Goal: Information Seeking & Learning: Learn about a topic

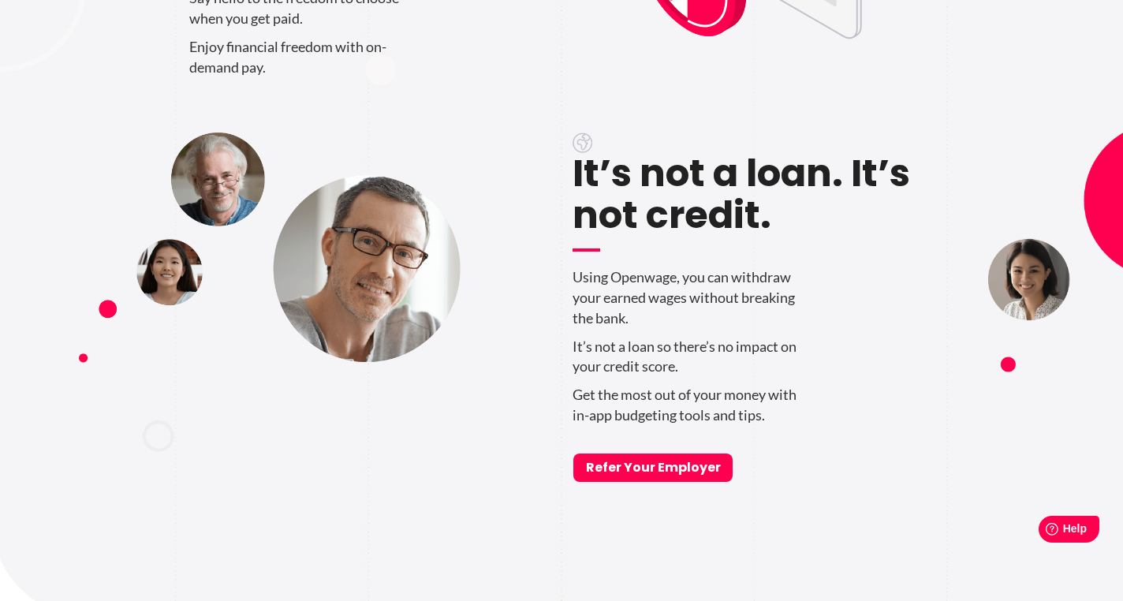
scroll to position [1309, 0]
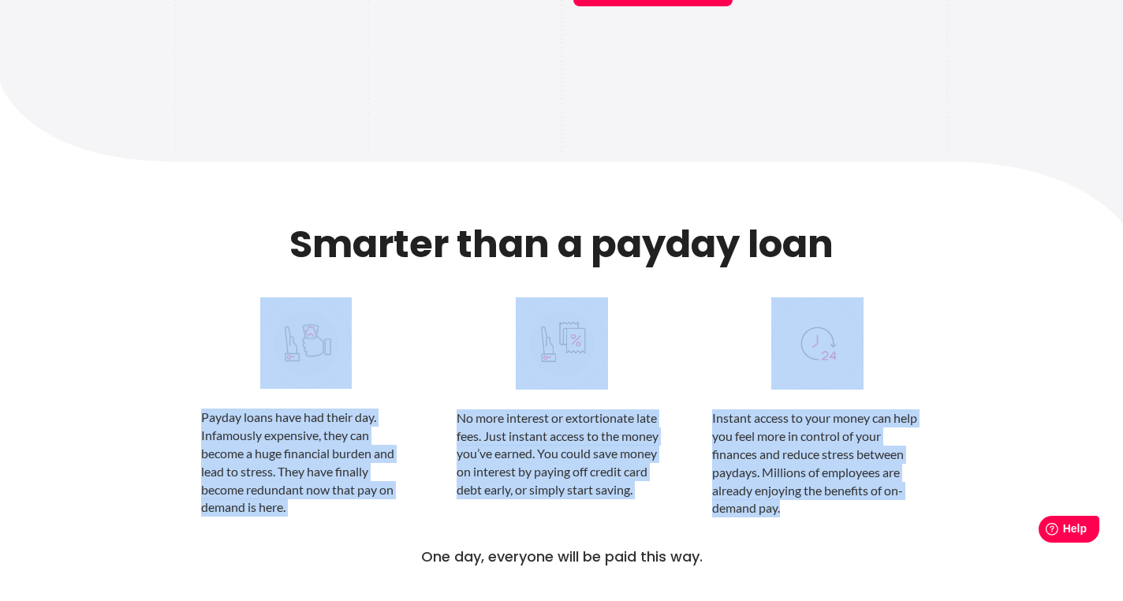
drag, startPoint x: 795, startPoint y: 512, endPoint x: 307, endPoint y: 358, distance: 511.8
copy div "Payday loans have had their day. Infamously expensive, they can become a huge f…"
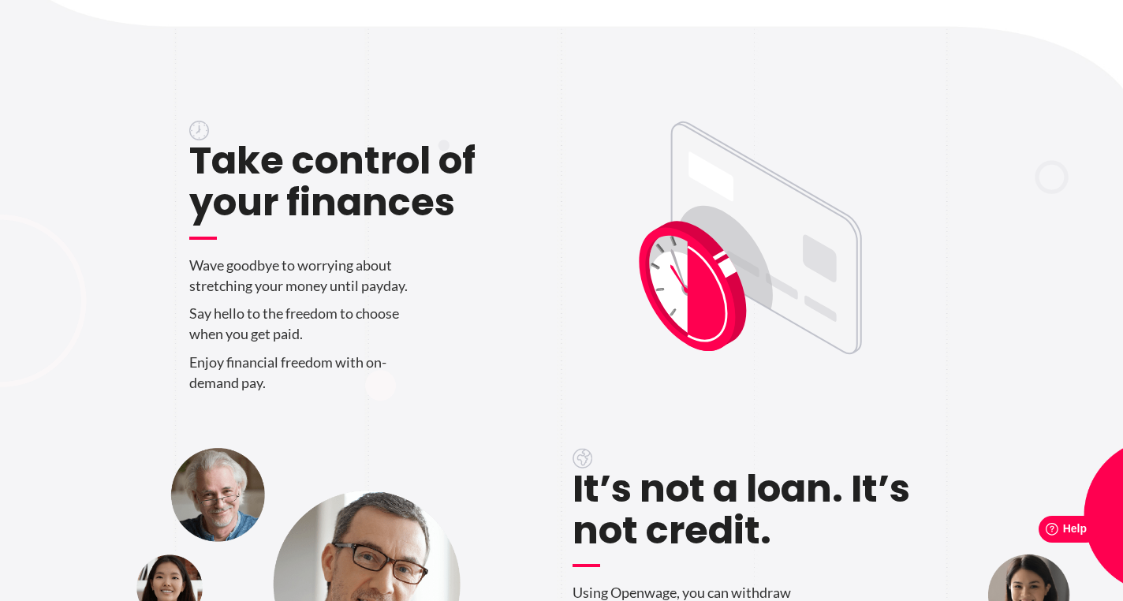
scroll to position [0, 0]
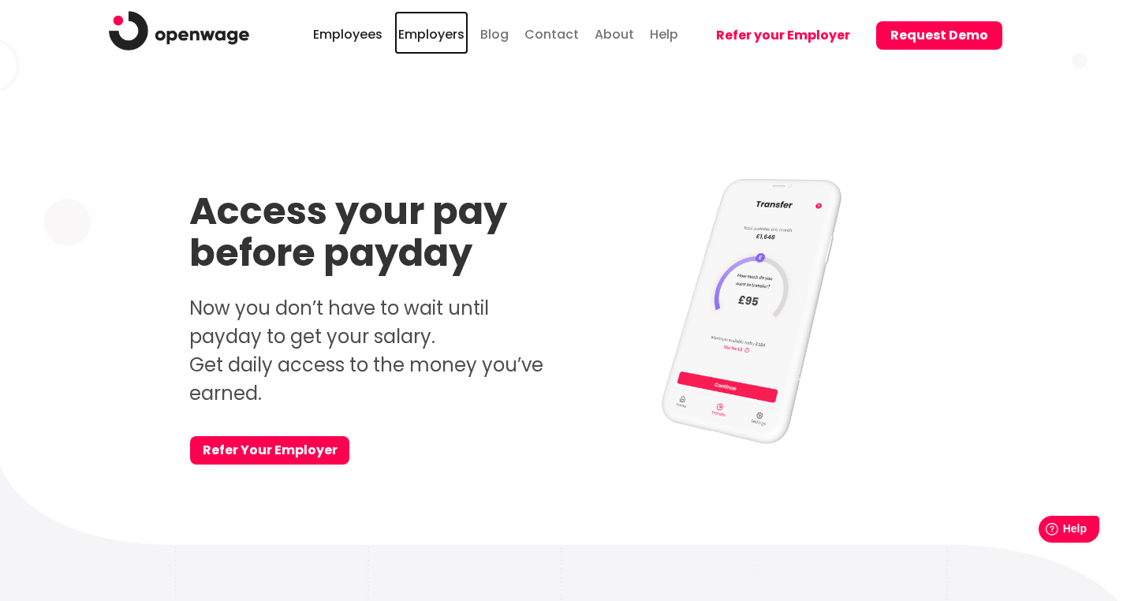
click at [439, 34] on link "Employers" at bounding box center [431, 32] width 74 height 43
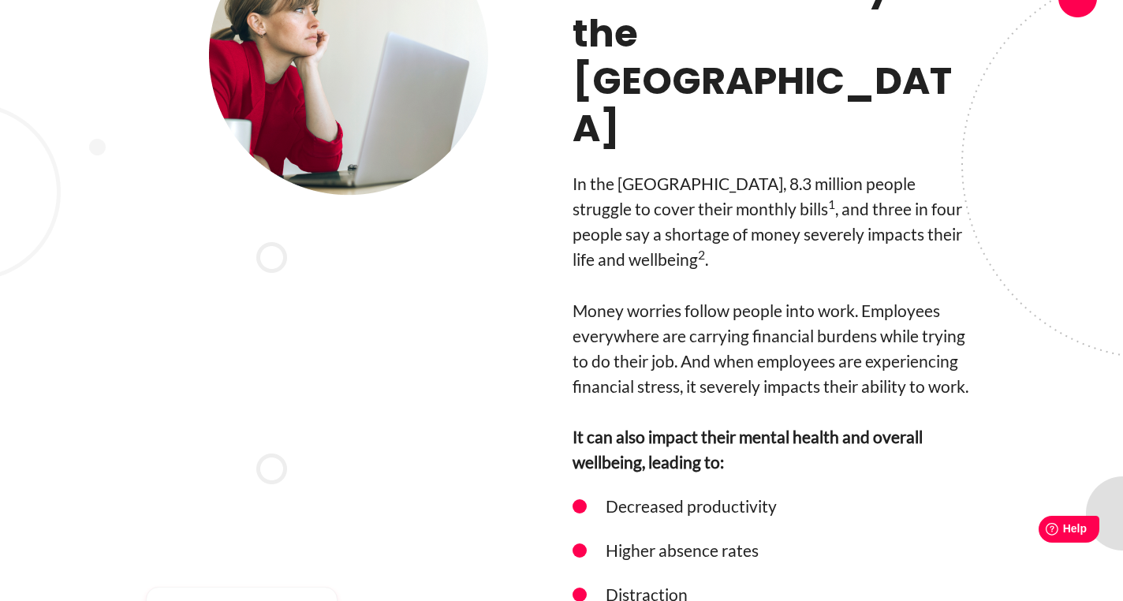
scroll to position [1380, 0]
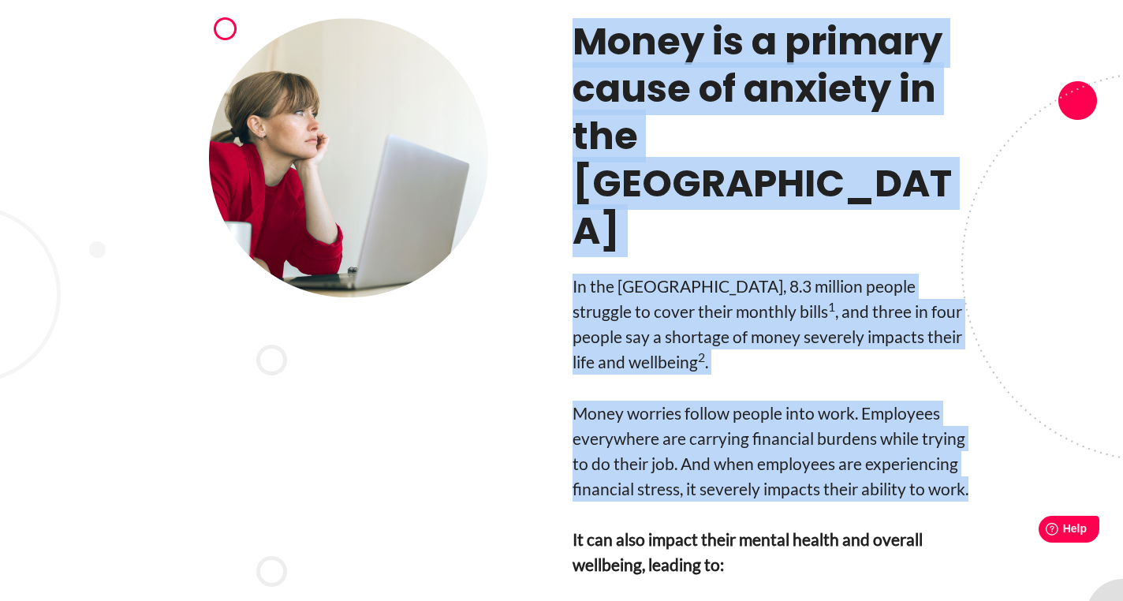
drag, startPoint x: 970, startPoint y: 374, endPoint x: 572, endPoint y: 33, distance: 524.1
click at [573, 33] on div "Money is a primary cause of anxiety in the [GEOGRAPHIC_DATA] In the [GEOGRAPHIC…" at bounding box center [775, 395] width 405 height 755
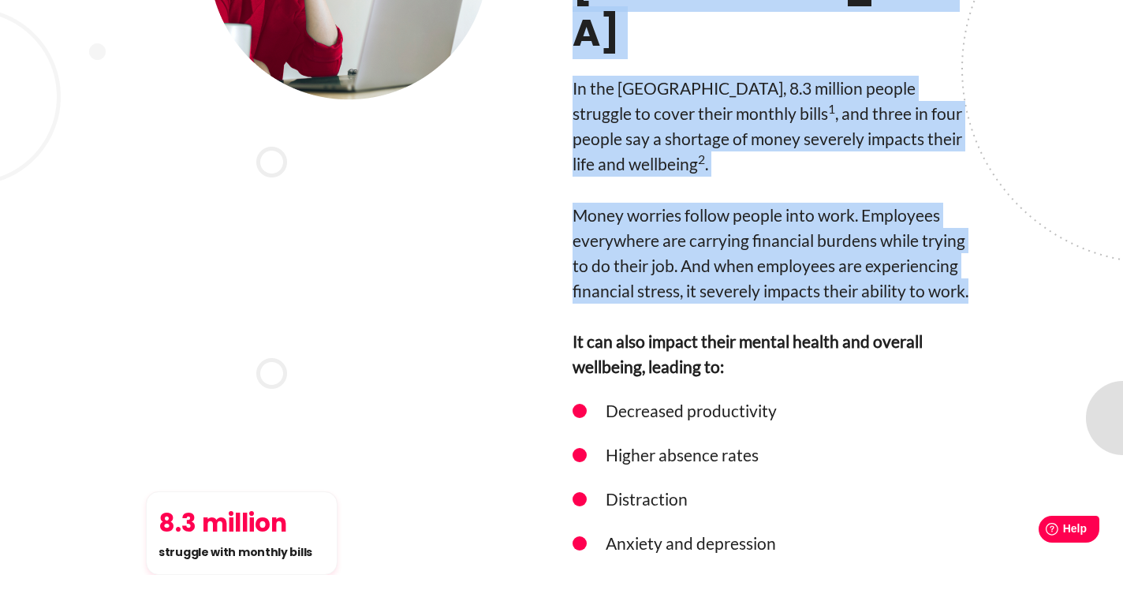
scroll to position [1373, 0]
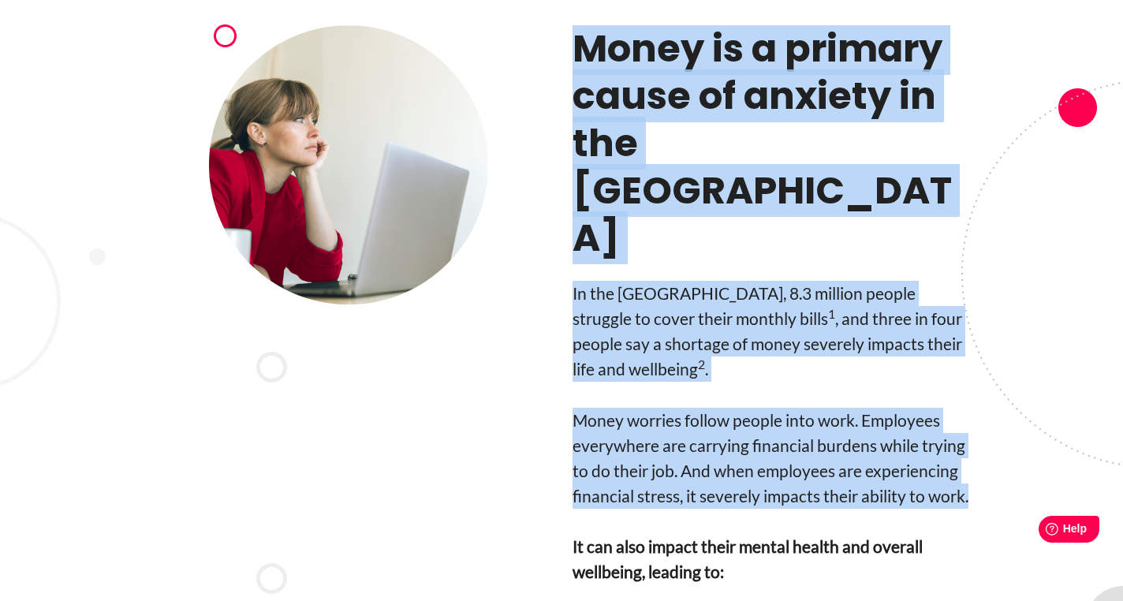
copy div "Money is a primary cause of anxiety in the [GEOGRAPHIC_DATA] In the [GEOGRAPHIC…"
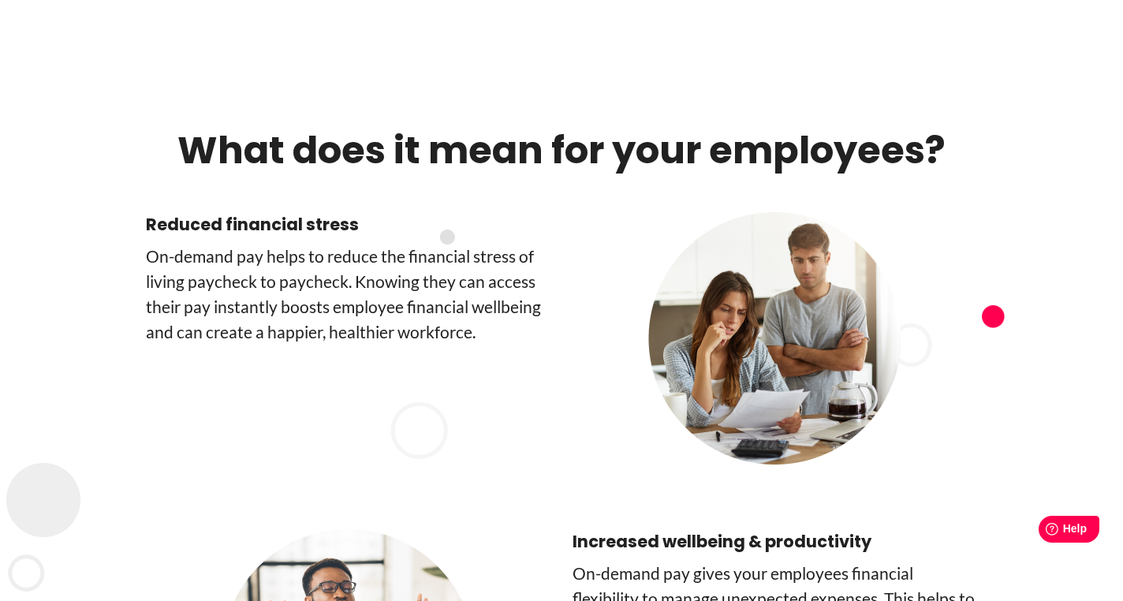
scroll to position [4173, 0]
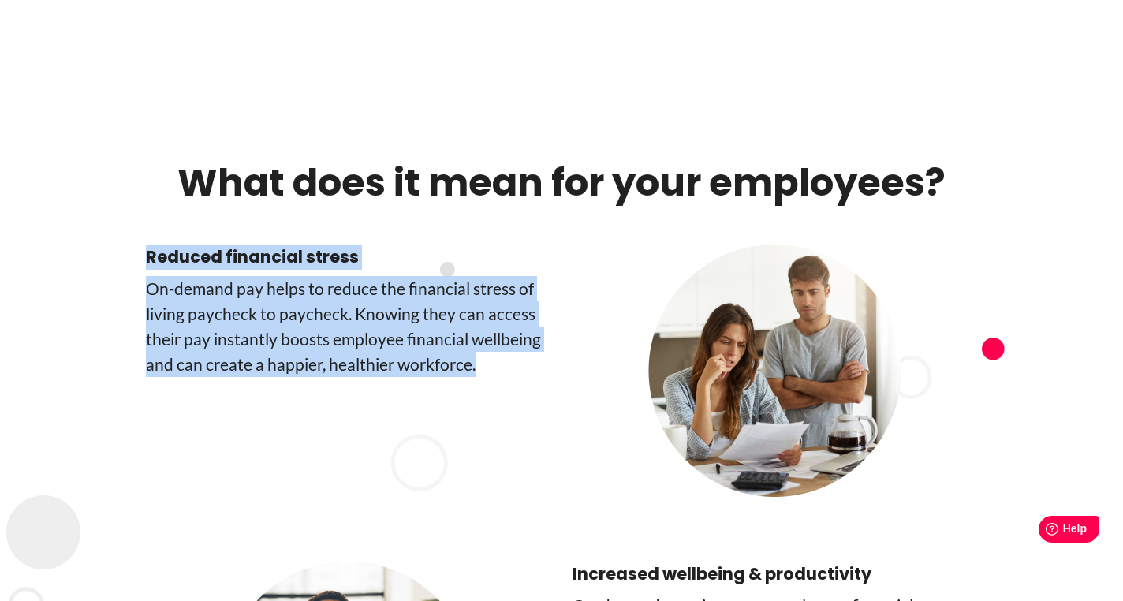
drag, startPoint x: 144, startPoint y: 129, endPoint x: 480, endPoint y: 257, distance: 359.7
click at [480, 257] on div "Reduced financial stress On-­demand pay helps to reduce the financial stress of…" at bounding box center [561, 374] width 899 height 260
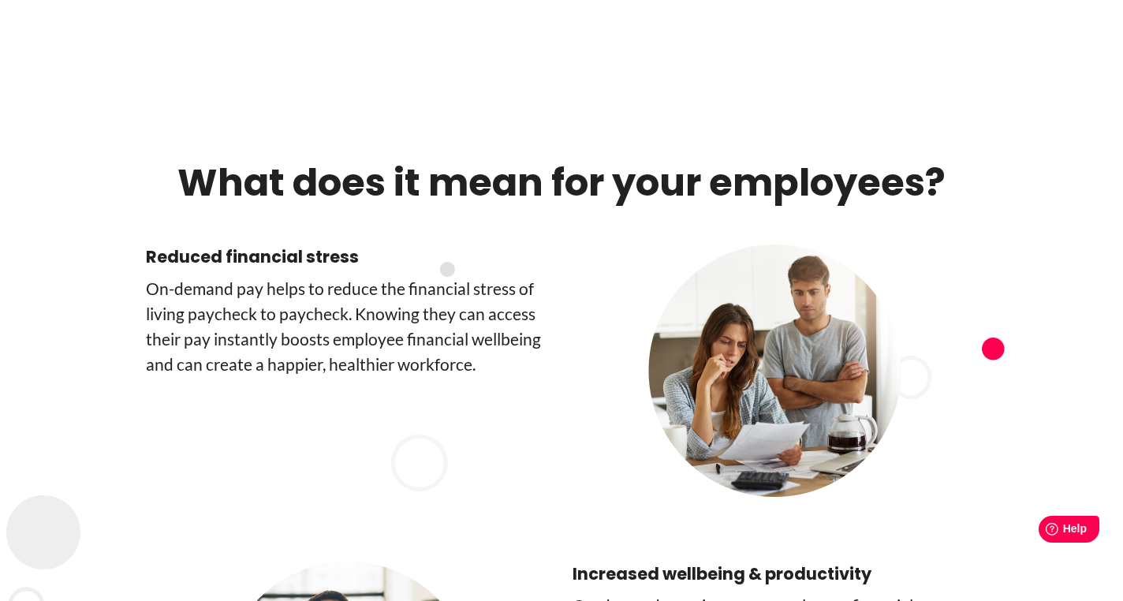
click at [189, 159] on h2 "What does it mean for your employees?" at bounding box center [561, 182] width 831 height 47
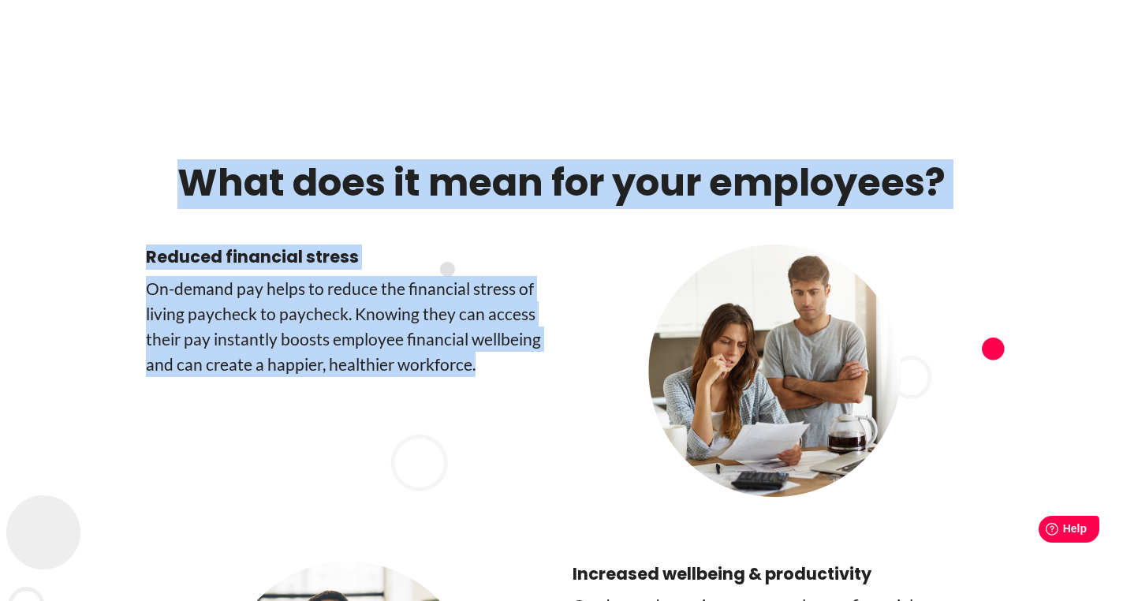
drag, startPoint x: 184, startPoint y: 63, endPoint x: 487, endPoint y: 249, distance: 355.5
copy div "What does it mean for your employees? Reduced financial stress On-­demand pay h…"
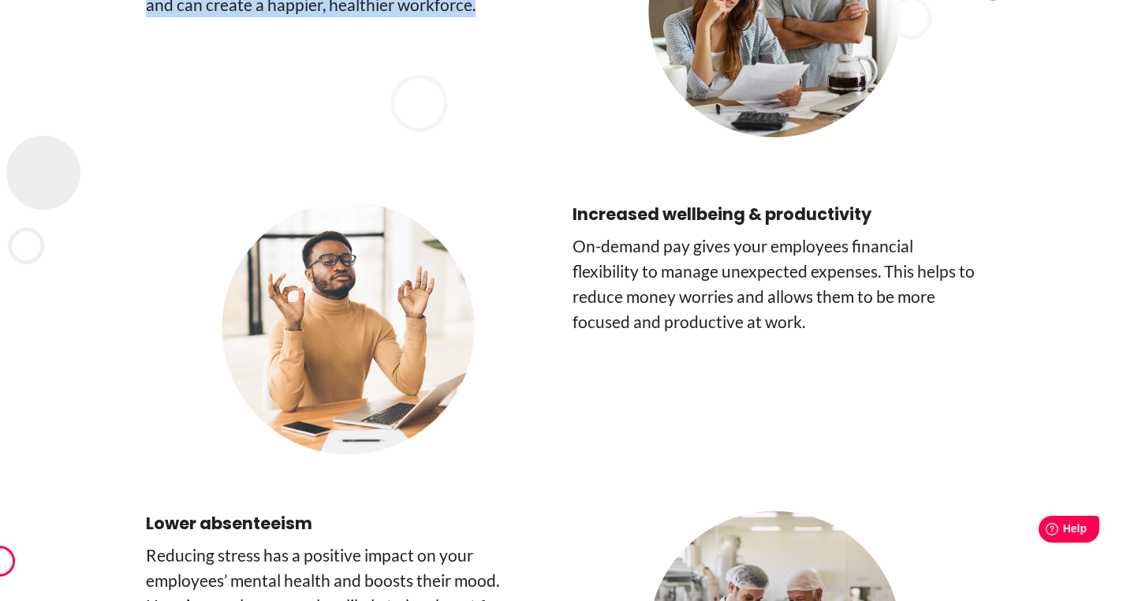
scroll to position [4524, 0]
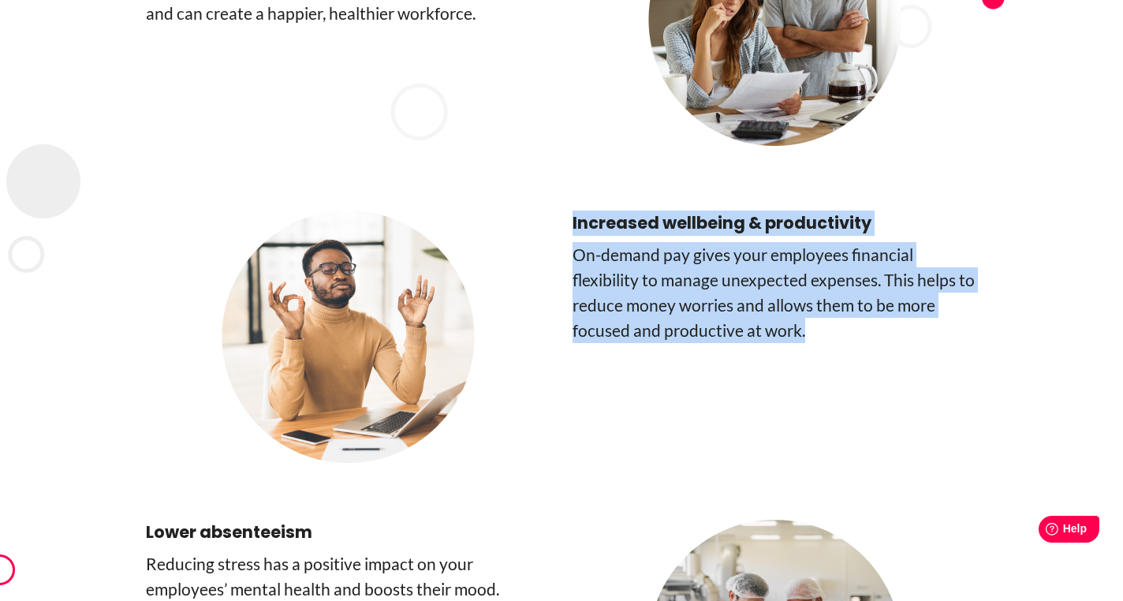
drag, startPoint x: 569, startPoint y: 101, endPoint x: 848, endPoint y: 235, distance: 309.0
click at [848, 235] on div "Increased wellbeing & productivity On-demand pay gives your employees financial…" at bounding box center [561, 308] width 899 height 309
copy div "Increased wellbeing & productivity On-demand pay gives your employees financial…"
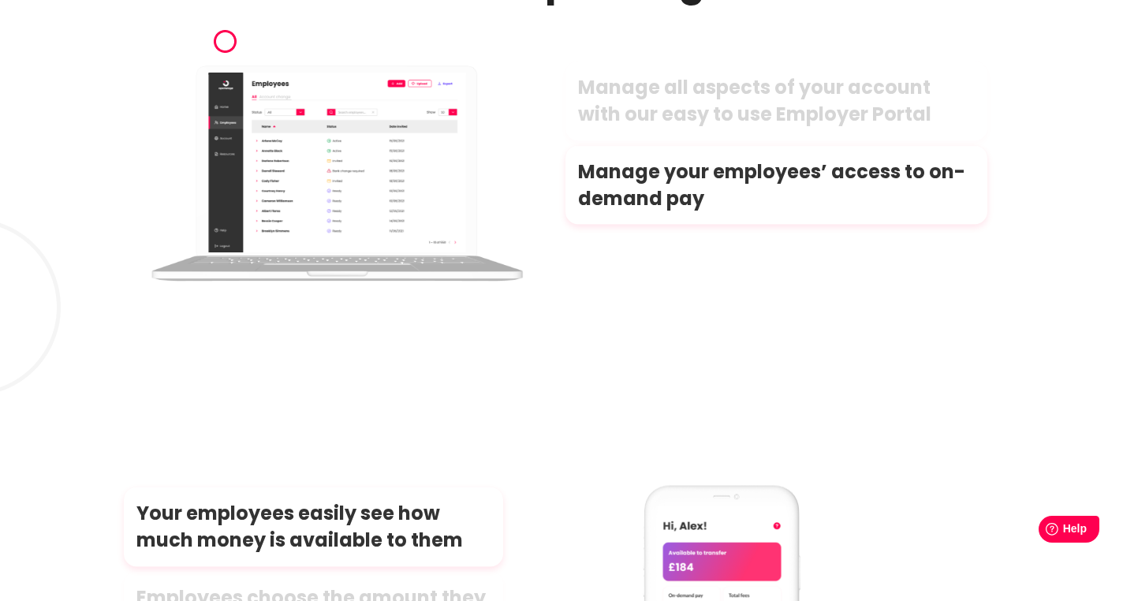
scroll to position [7371, 0]
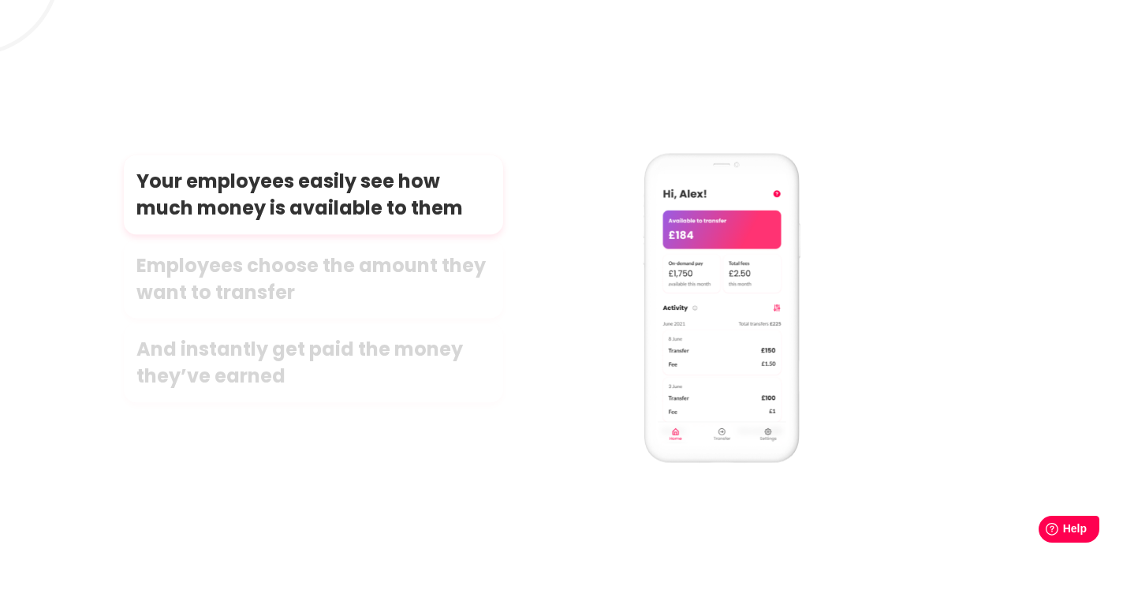
drag, startPoint x: 724, startPoint y: 168, endPoint x: 306, endPoint y: 33, distance: 439.2
